Goal: Task Accomplishment & Management: Manage account settings

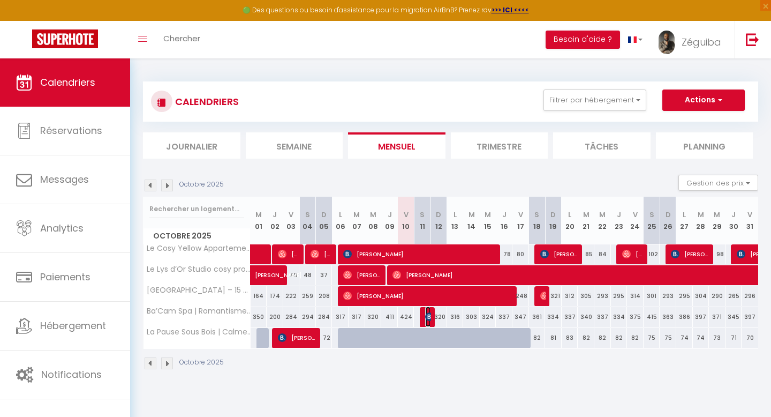
click at [428, 321] on span "[PERSON_NAME]" at bounding box center [427, 316] width 5 height 20
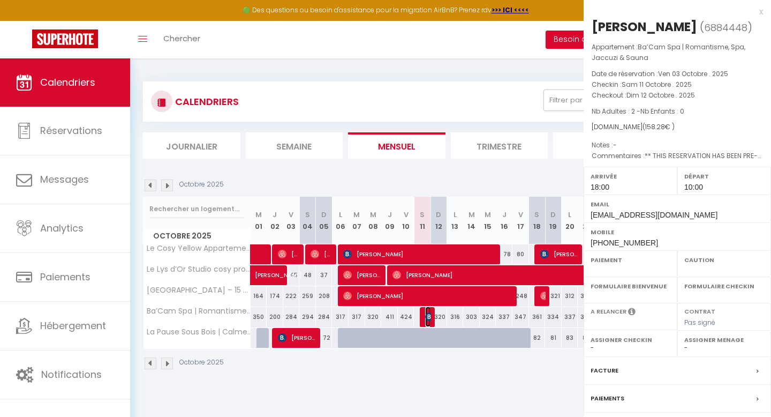
select select "OK"
select select "KO"
select select "0"
select select "1"
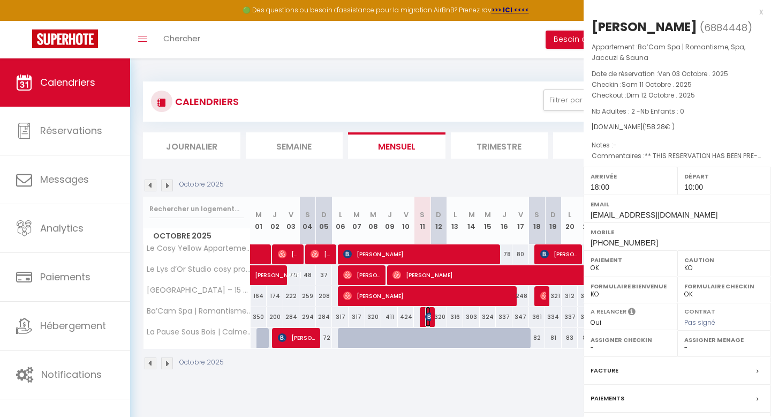
select select
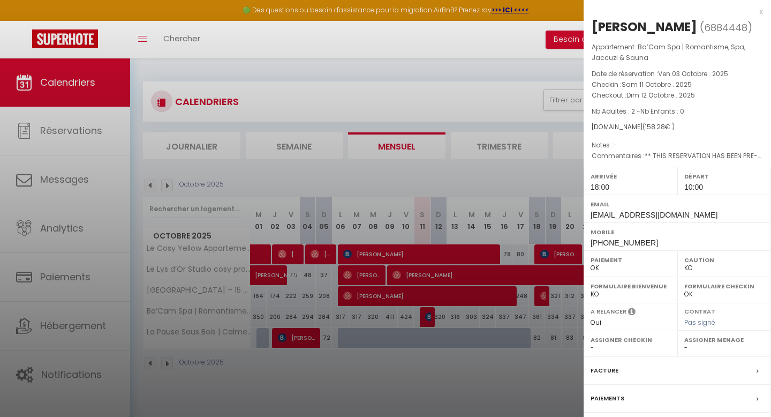
click at [428, 321] on div at bounding box center [385, 208] width 771 height 417
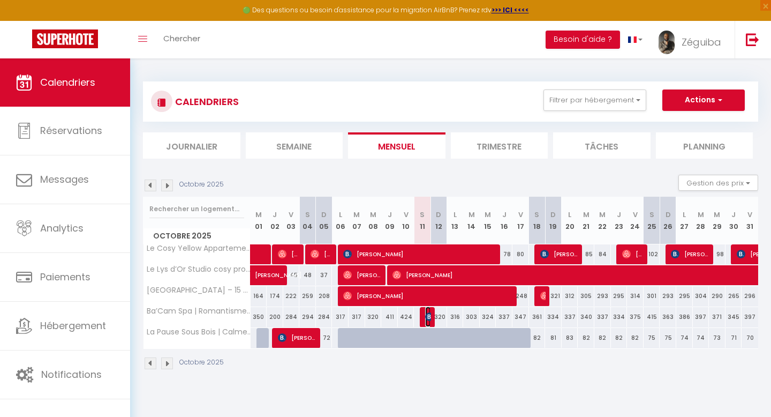
click at [428, 321] on span "[PERSON_NAME]" at bounding box center [427, 316] width 5 height 20
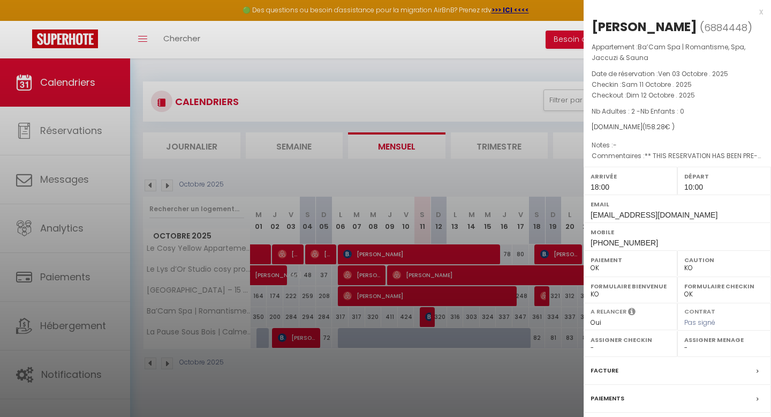
click at [306, 171] on div at bounding box center [385, 208] width 771 height 417
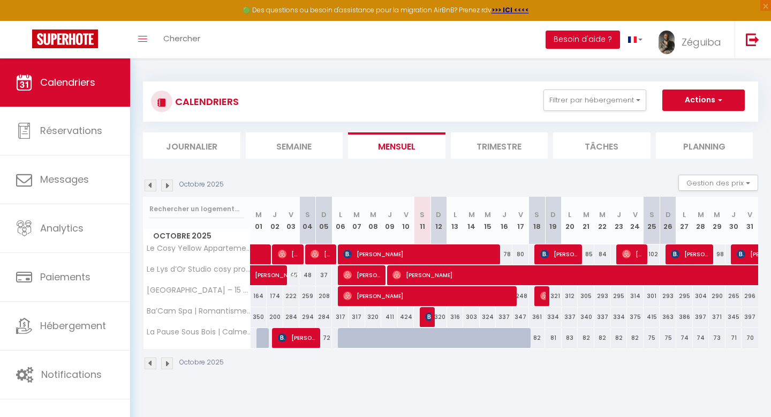
click at [421, 319] on div at bounding box center [428, 317] width 17 height 20
click at [425, 319] on img at bounding box center [429, 316] width 9 height 9
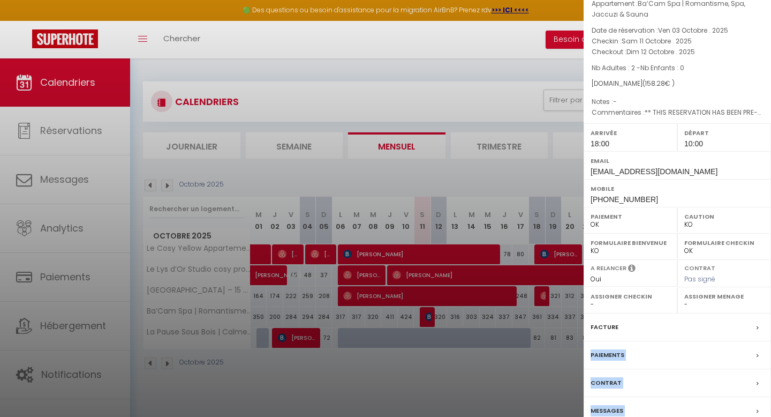
scroll to position [110, 0]
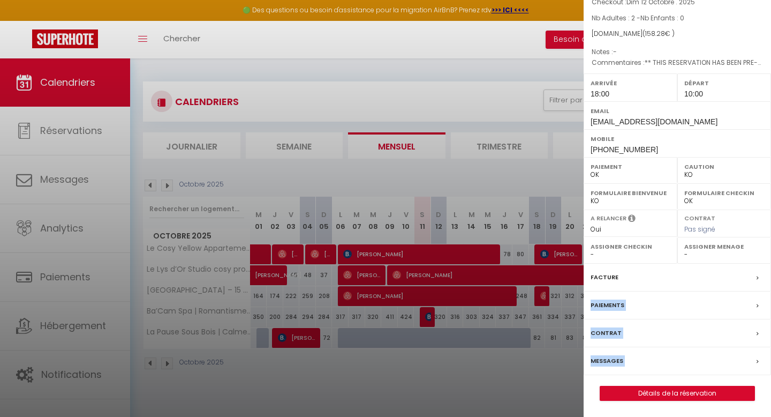
drag, startPoint x: 713, startPoint y: 374, endPoint x: 714, endPoint y: 415, distance: 40.7
click at [715, 416] on div "x [PERSON_NAME] ( 6884448 ) Appartement : Ba’Cam Spa | Romantisme, Spa, Jaccuzi…" at bounding box center [678, 162] width 188 height 510
click at [190, 371] on div at bounding box center [385, 208] width 771 height 417
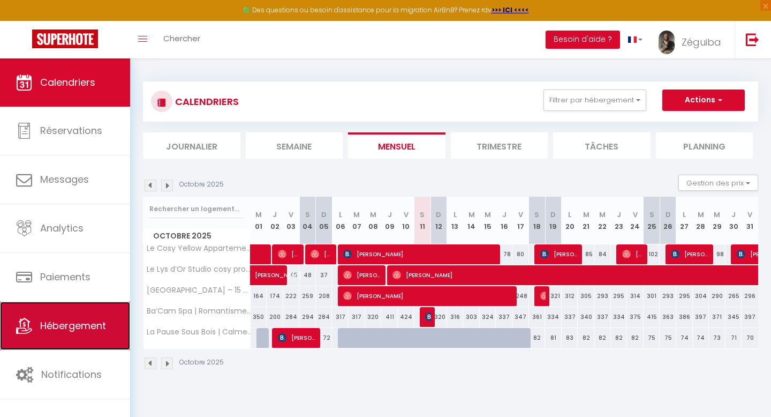
click at [90, 321] on span "Hébergement" at bounding box center [73, 325] width 66 height 13
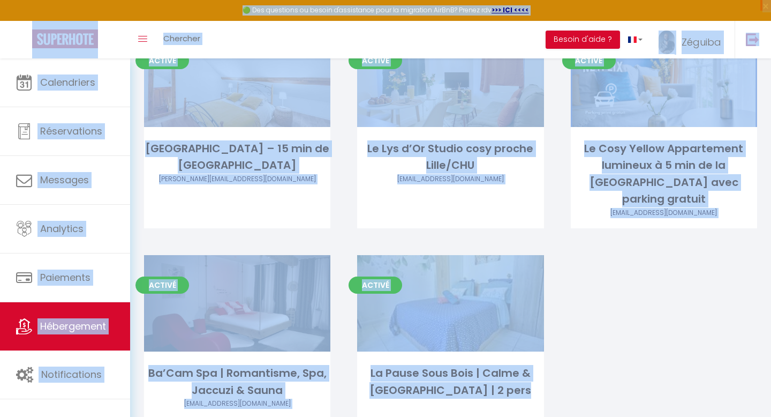
scroll to position [86, 0]
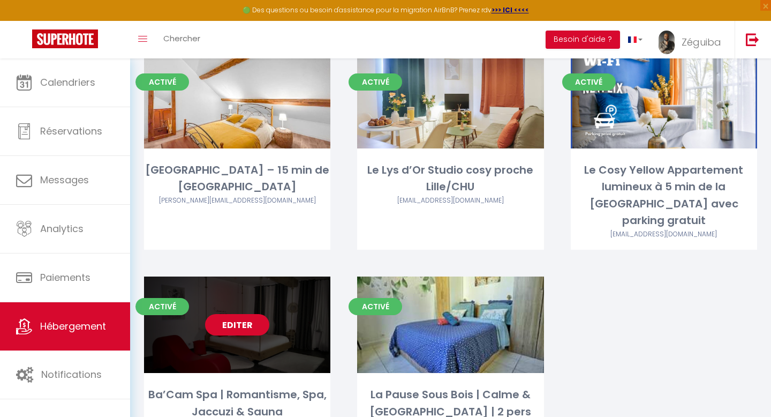
click at [237, 314] on link "Editer" at bounding box center [237, 324] width 64 height 21
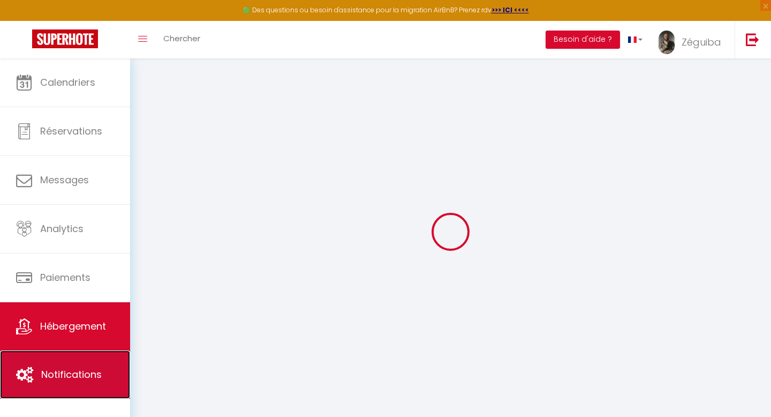
click at [106, 371] on link "Notifications" at bounding box center [65, 374] width 130 height 48
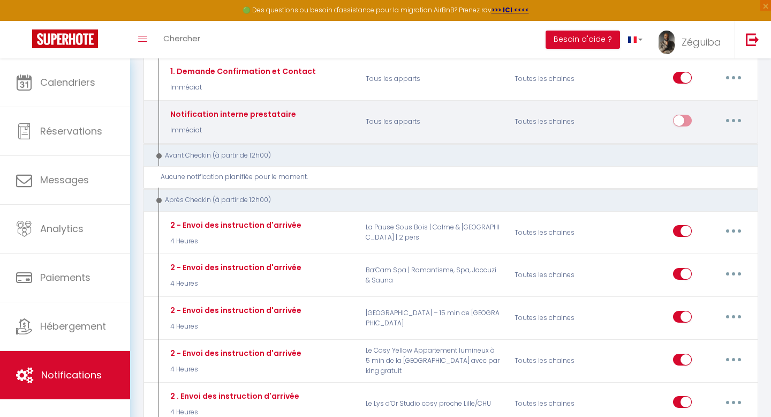
scroll to position [257, 0]
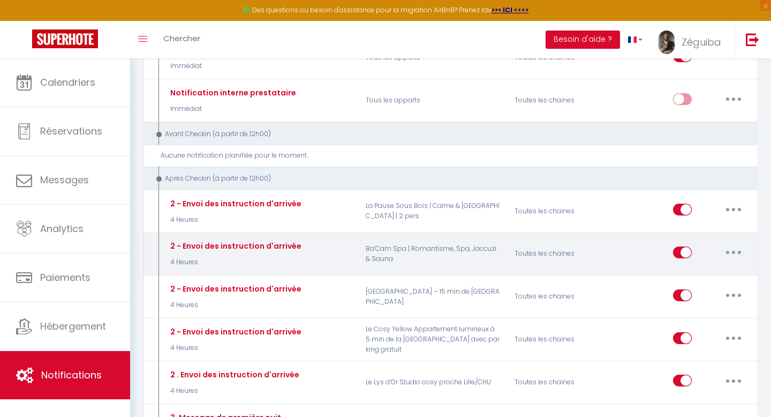
click at [738, 253] on button "button" at bounding box center [734, 252] width 30 height 17
click at [692, 278] on link "Editer" at bounding box center [705, 276] width 79 height 18
type input "2 - Envoi des instruction d'arrivée"
select select "3"
select select "4 Heures"
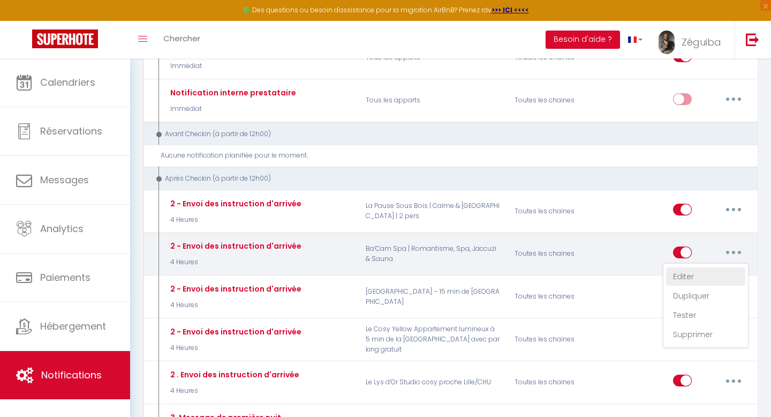
select select "if_booking_is_paid"
checkbox input "true"
checkbox input "false"
radio input "true"
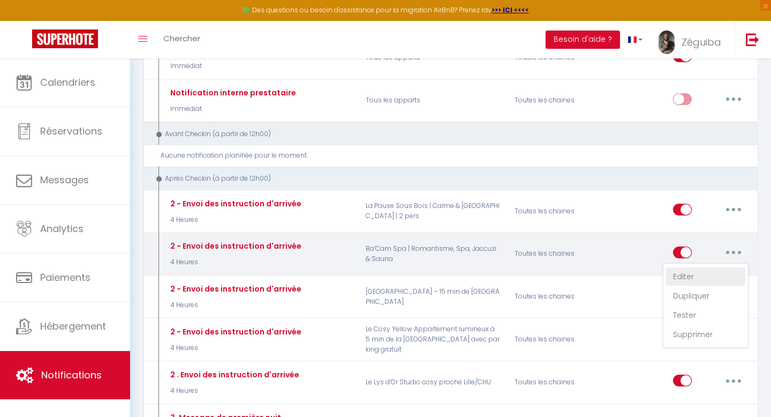
type input "Procédure pour le checkin - [RENTAL:NAME]"
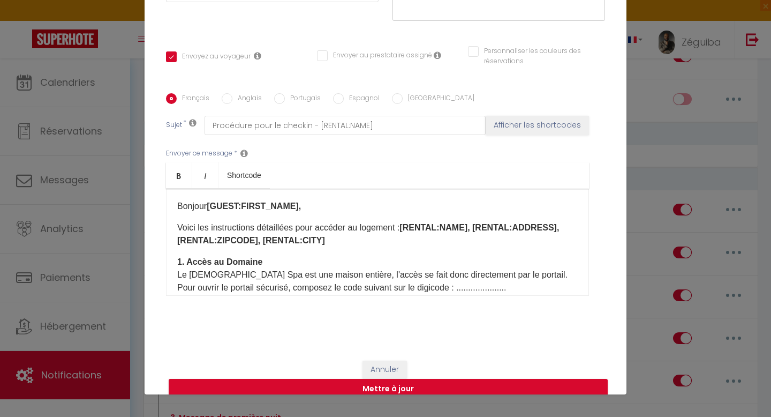
scroll to position [46, 0]
click at [440, 250] on div "Bonjour [GUEST:FIRST_NAME], Voici les instructions détaillées pour accéder au l…" at bounding box center [377, 241] width 423 height 107
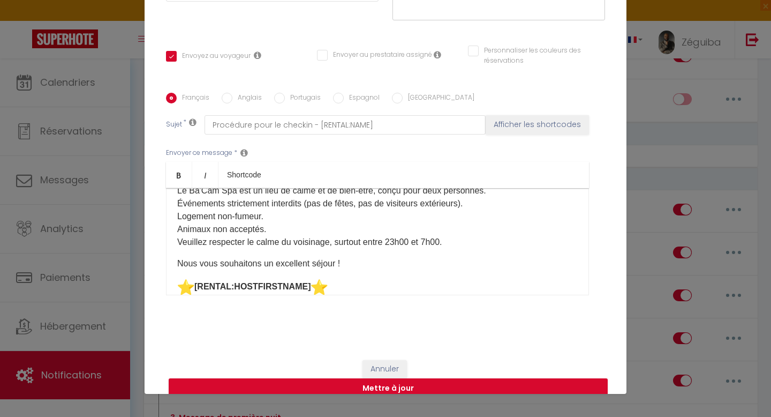
scroll to position [449, 0]
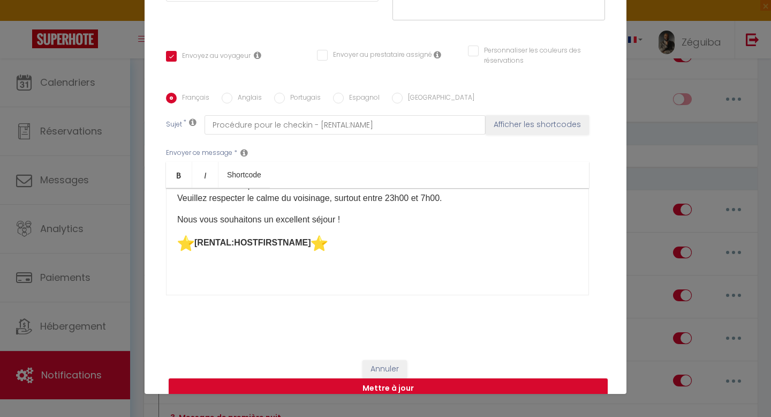
click at [344, 235] on p "​ [RENTAL:HOSTFIRSTNAME] ​" at bounding box center [377, 243] width 401 height 17
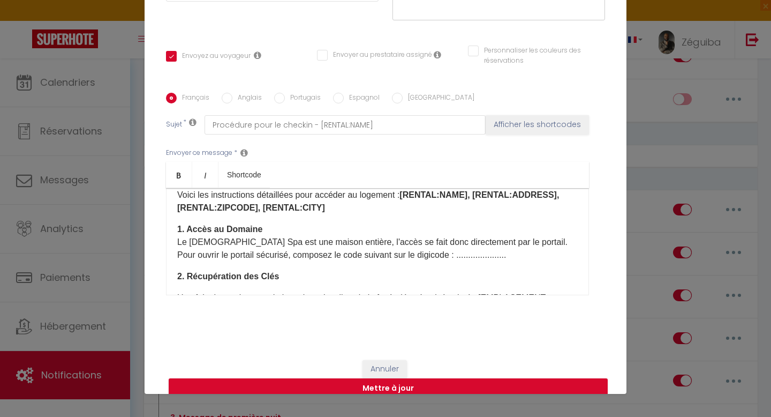
scroll to position [0, 0]
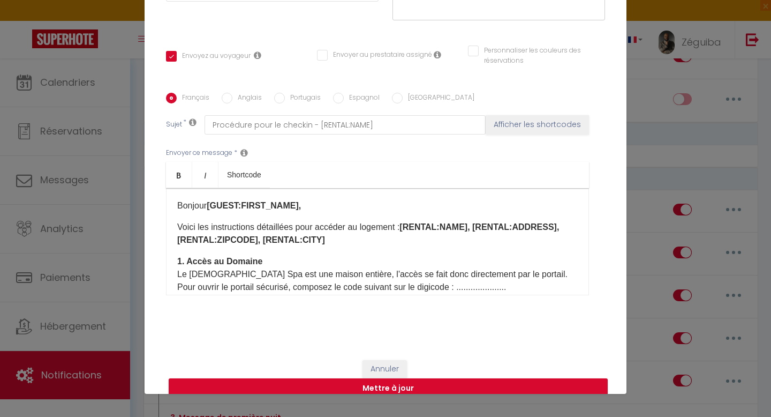
click at [469, 276] on p "Le [DEMOGRAPHIC_DATA] Spa est une maison entière, l'accès se fait donc directem…" at bounding box center [377, 281] width 401 height 26
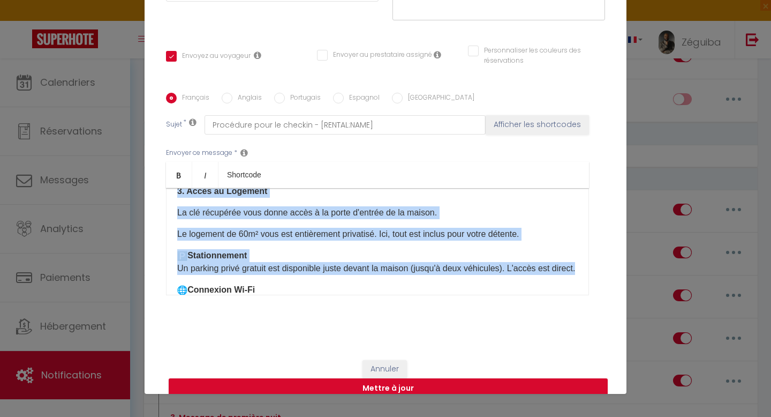
drag, startPoint x: 463, startPoint y: 275, endPoint x: 527, endPoint y: 276, distance: 63.8
click at [527, 276] on div "Bonjour [GUEST:FIRST_NAME], Voici les instructions détaillées pour accéder au l…" at bounding box center [377, 241] width 423 height 107
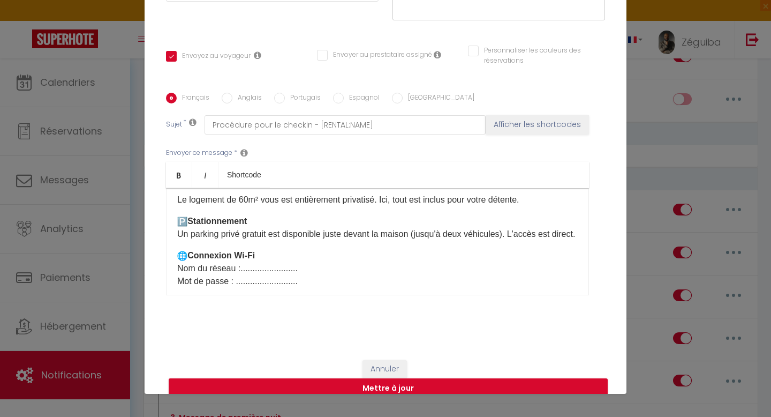
click at [527, 276] on div "Bonjour [GUEST:FIRST_NAME], Voici les instructions détaillées pour accéder au l…" at bounding box center [377, 241] width 423 height 107
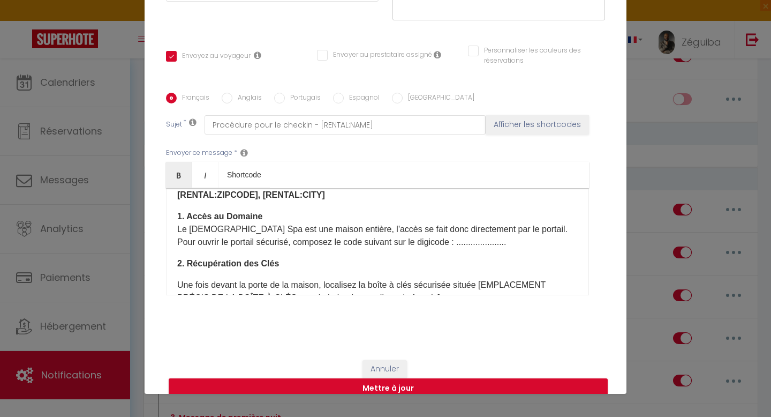
scroll to position [0, 0]
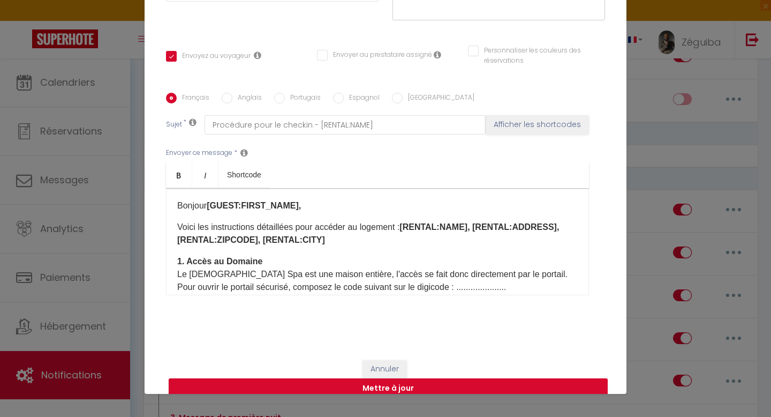
click at [530, 275] on p "Le [DEMOGRAPHIC_DATA] Spa est une maison entière, l'accès se fait donc directem…" at bounding box center [377, 281] width 401 height 26
click at [469, 378] on button "Mettre à jour" at bounding box center [388, 388] width 439 height 20
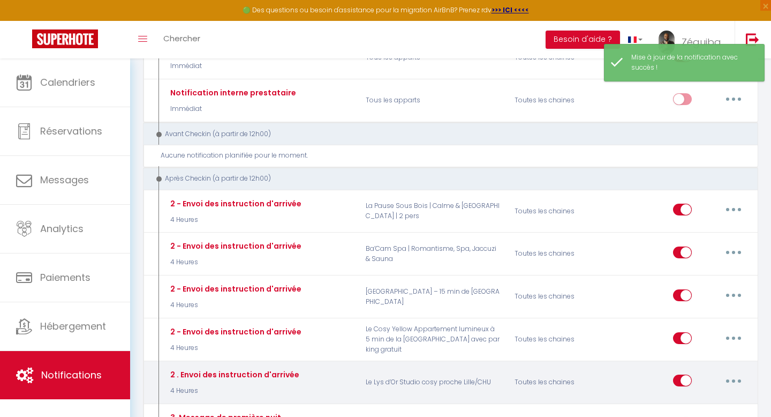
click at [738, 381] on button "button" at bounding box center [734, 380] width 30 height 17
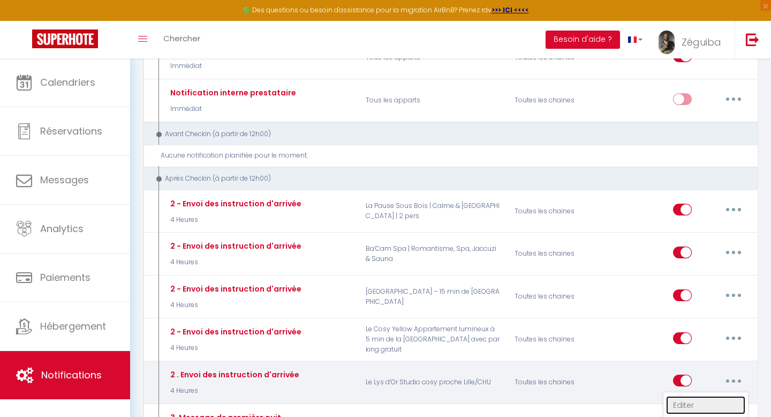
click at [699, 404] on link "Editer" at bounding box center [705, 405] width 79 height 18
type input "2 . Envoi des instruction d'arrivée"
select select "3"
select select "4 Heures"
select select "if_booking_is_paid"
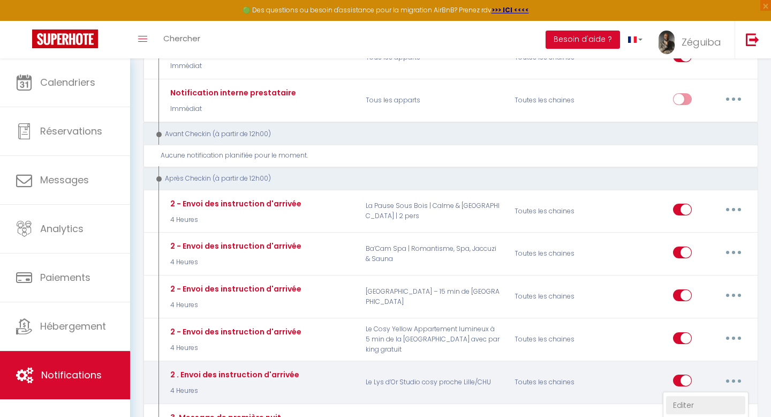
checkbox input "true"
checkbox input "false"
radio input "true"
type input "Procédure pour le checkin - [RENTAL:NAME]"
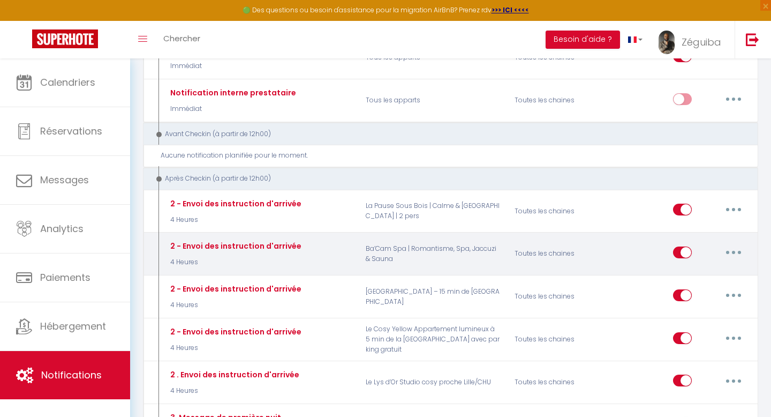
click at [732, 254] on button "button" at bounding box center [734, 252] width 30 height 17
click at [693, 274] on link "Editer" at bounding box center [705, 276] width 79 height 18
type input "2 - Envoi des instruction d'arrivée"
checkbox input "true"
checkbox input "false"
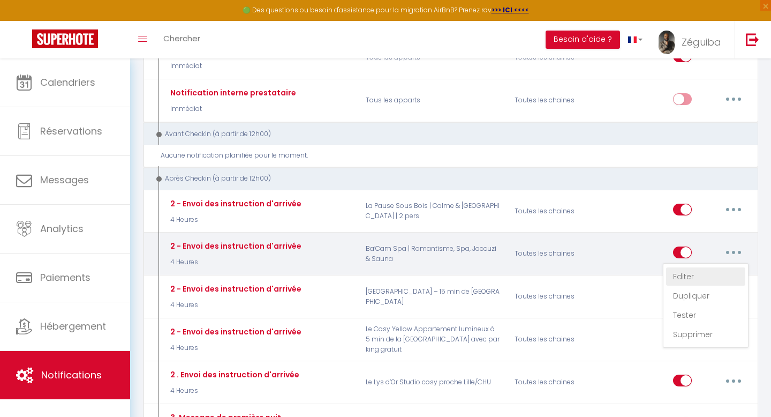
checkbox input "false"
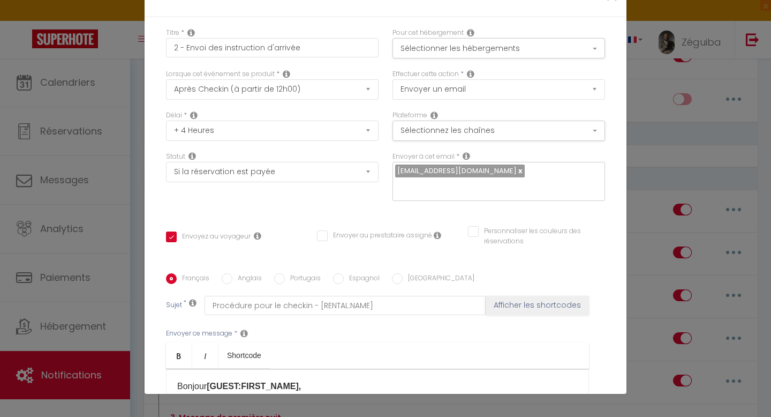
click at [429, 369] on div "Bonjour [GUEST:FIRST_NAME], Voici les instructions détaillées pour accéder au l…" at bounding box center [377, 422] width 423 height 107
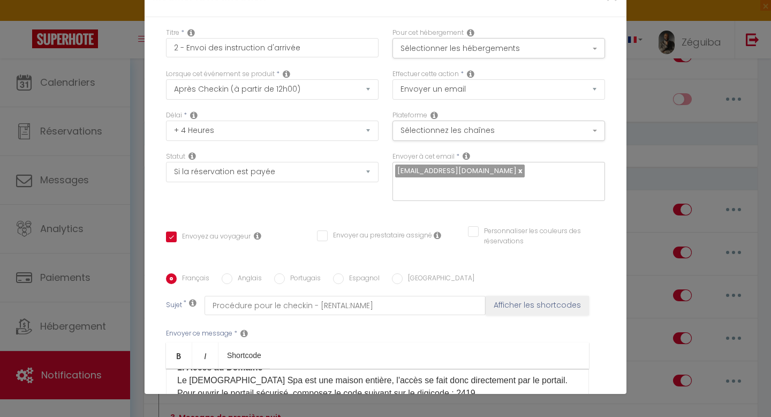
scroll to position [135, 0]
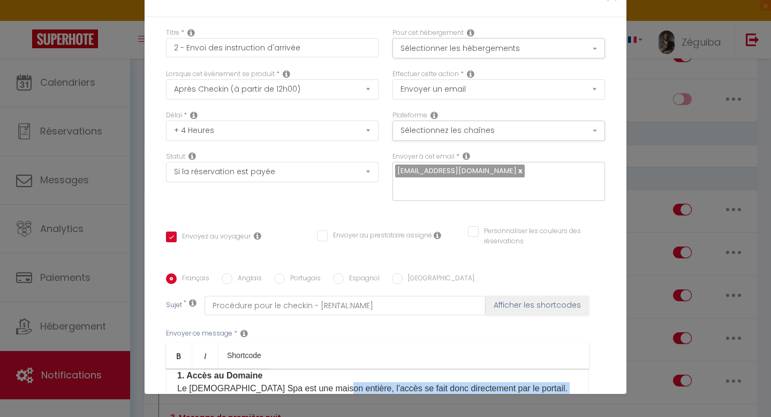
drag, startPoint x: 329, startPoint y: 206, endPoint x: 466, endPoint y: 219, distance: 137.2
click at [449, 382] on p "Le [DEMOGRAPHIC_DATA] Spa est une maison entière, l'accès se fait donc directem…" at bounding box center [377, 395] width 401 height 26
click at [331, 382] on p "Le [DEMOGRAPHIC_DATA] Spa est une maison entière, l'accès se fait donc directem…" at bounding box center [377, 395] width 401 height 26
drag, startPoint x: 324, startPoint y: 207, endPoint x: 436, endPoint y: 217, distance: 112.4
click at [436, 382] on p "Le [DEMOGRAPHIC_DATA] Spa est une maison entière, l'accès se fait donc directem…" at bounding box center [377, 395] width 401 height 26
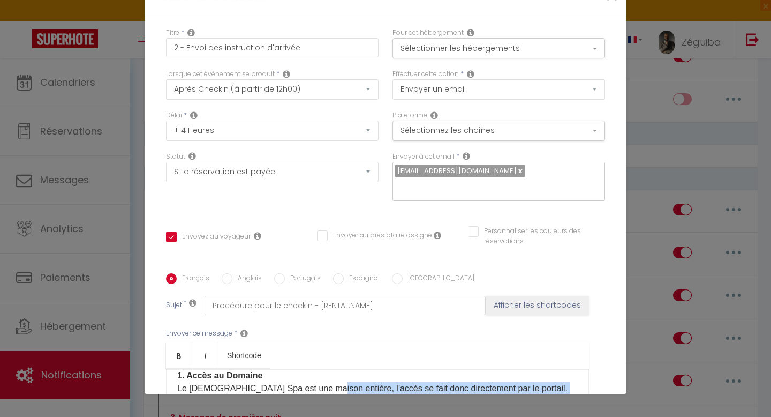
click at [414, 382] on p "Le [DEMOGRAPHIC_DATA] Spa est une maison entière, l'accès se fait donc directem…" at bounding box center [377, 395] width 401 height 26
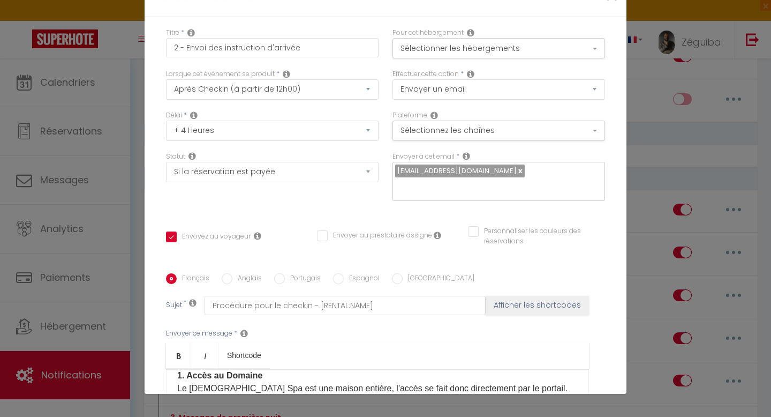
click at [270, 382] on p "Le [DEMOGRAPHIC_DATA] Spa est une maison entière, l'accès se fait donc directem…" at bounding box center [377, 395] width 401 height 26
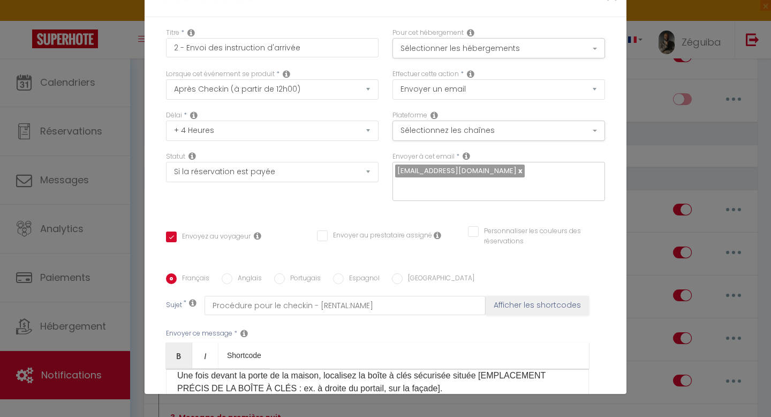
scroll to position [143, 0]
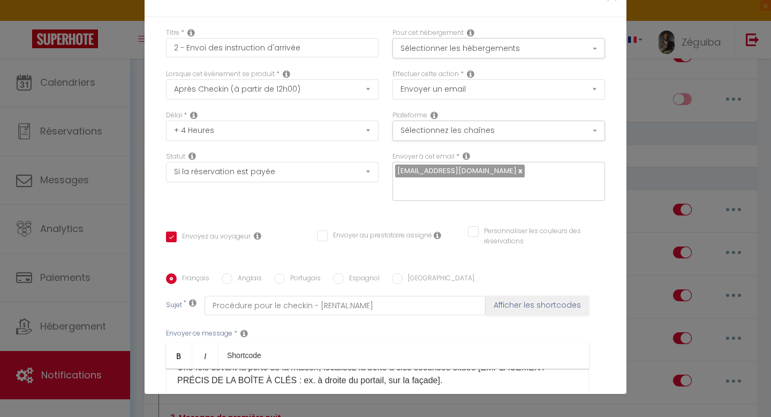
click at [371, 395] on p "Ouvrez-la en composant le code : ............. Récupérez la clé de la maison. I…" at bounding box center [377, 420] width 401 height 51
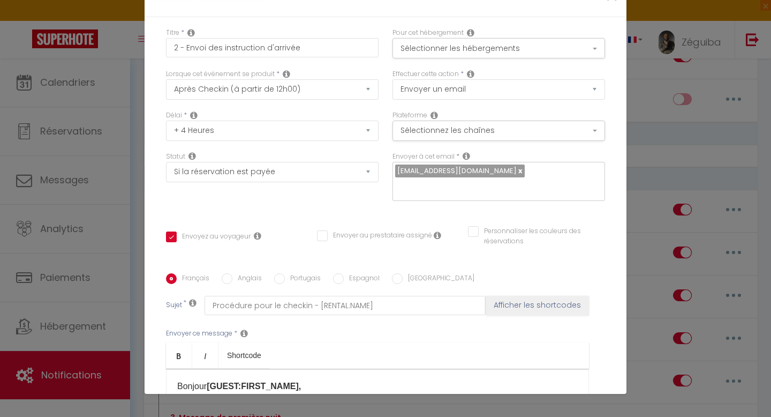
scroll to position [66, 0]
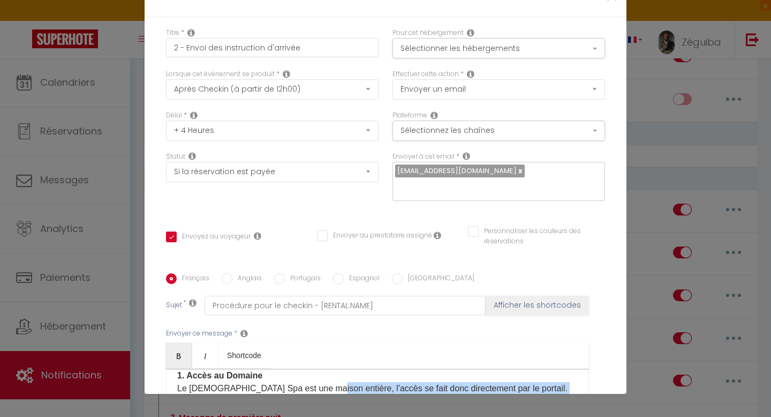
drag, startPoint x: 323, startPoint y: 205, endPoint x: 490, endPoint y: 220, distance: 167.8
click at [490, 382] on p "Le [DEMOGRAPHIC_DATA] Spa est une maison entière, l'accès se fait donc directem…" at bounding box center [377, 395] width 401 height 26
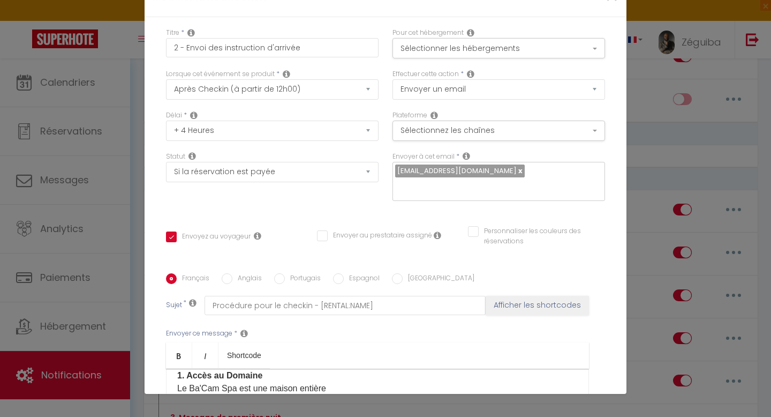
click at [340, 369] on div "Bonjour [GUEST:FIRST_NAME], Voici les instructions détaillées pour accéder au l…" at bounding box center [377, 422] width 423 height 107
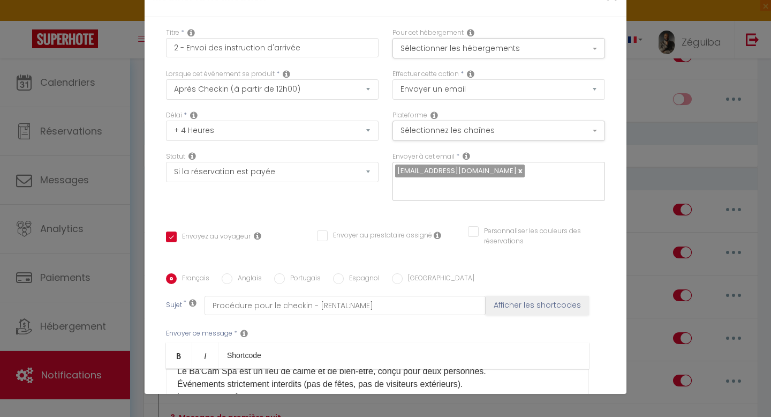
scroll to position [436, 0]
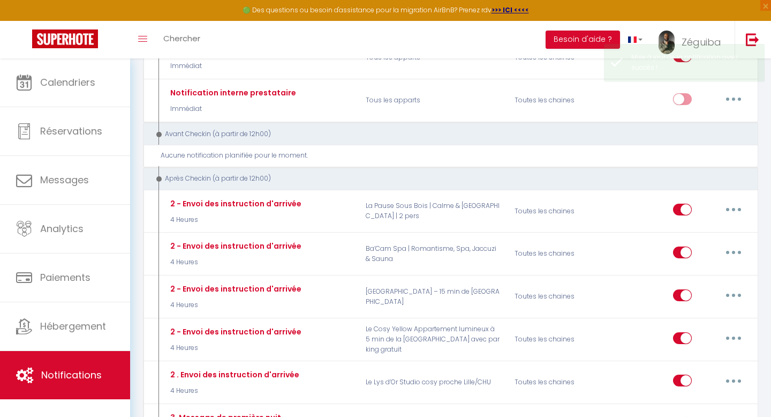
scroll to position [0, 0]
